Goal: Information Seeking & Learning: Learn about a topic

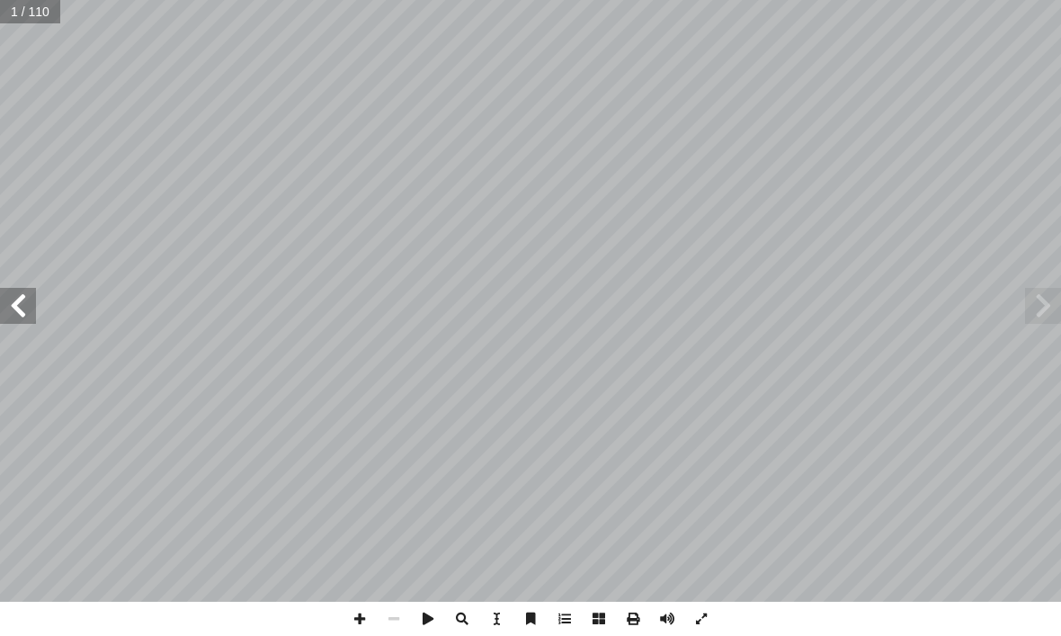
click at [1052, 306] on span at bounding box center [1043, 306] width 36 height 36
click at [1036, 303] on span at bounding box center [1043, 306] width 36 height 36
click at [1044, 310] on span at bounding box center [1043, 306] width 36 height 36
click at [1032, 307] on span at bounding box center [1043, 306] width 36 height 36
click at [1028, 306] on span at bounding box center [1043, 306] width 36 height 36
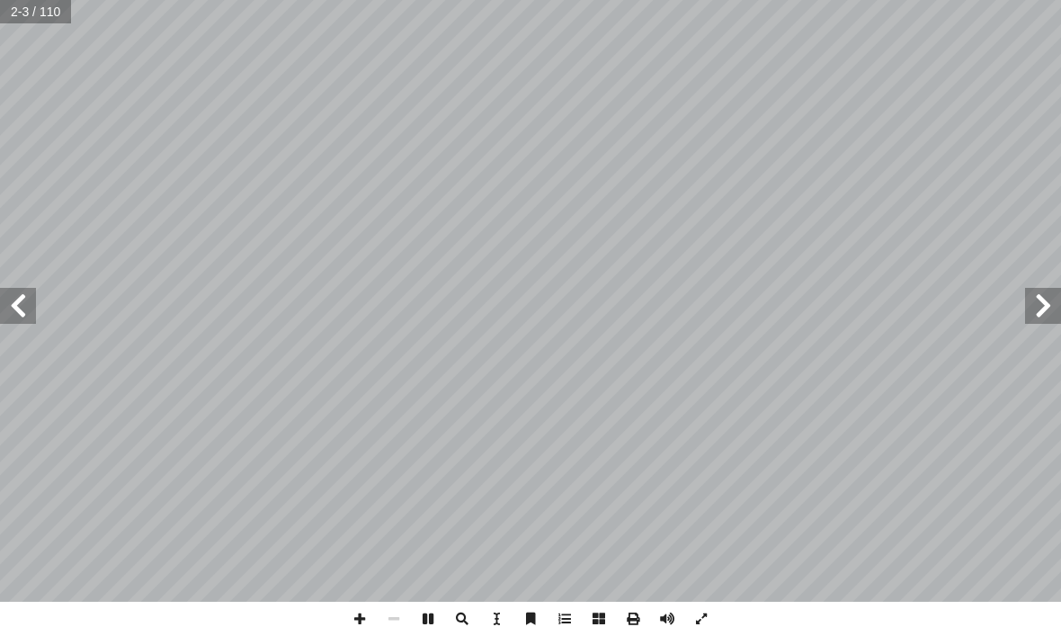
click at [1049, 304] on span at bounding box center [1043, 306] width 36 height 36
click at [1040, 293] on span at bounding box center [1043, 306] width 36 height 36
click at [12, 298] on span at bounding box center [18, 306] width 36 height 36
click at [13, 289] on span at bounding box center [18, 306] width 36 height 36
click at [22, 302] on span at bounding box center [18, 306] width 36 height 36
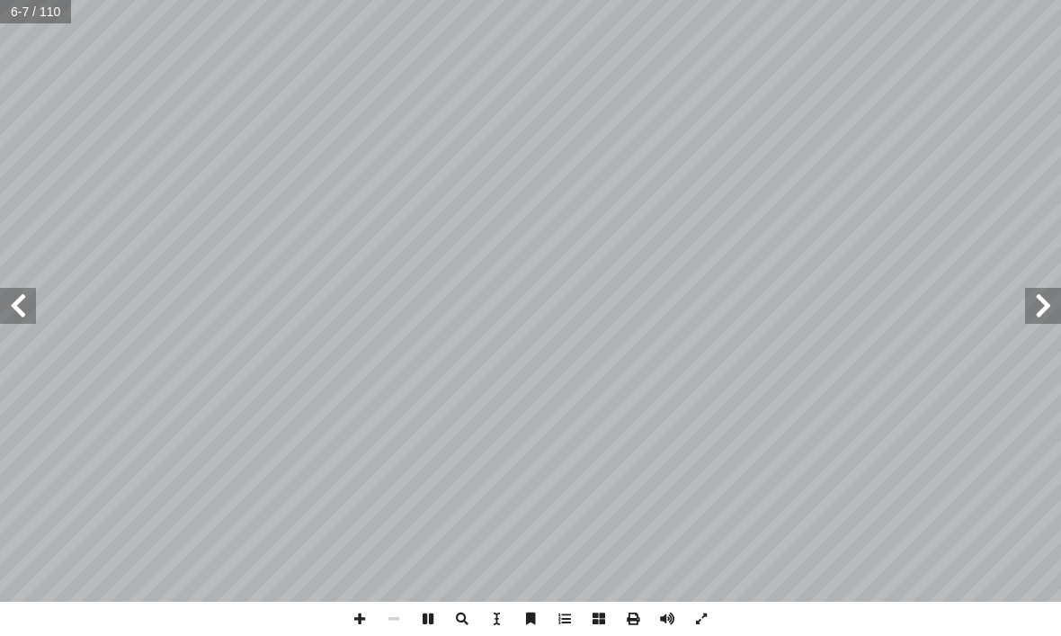
click at [13, 291] on span at bounding box center [18, 306] width 36 height 36
click at [1042, 304] on span at bounding box center [1043, 306] width 36 height 36
click at [31, 307] on span at bounding box center [18, 306] width 36 height 36
